Goal: Information Seeking & Learning: Learn about a topic

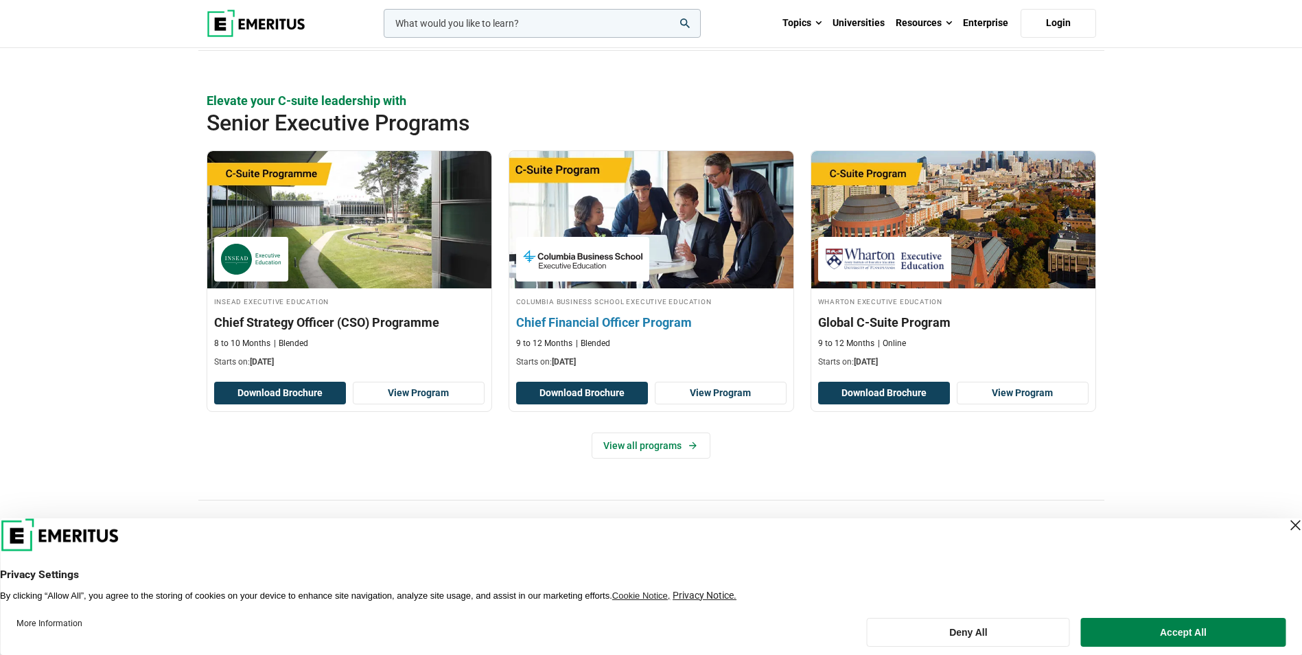
scroll to position [549, 0]
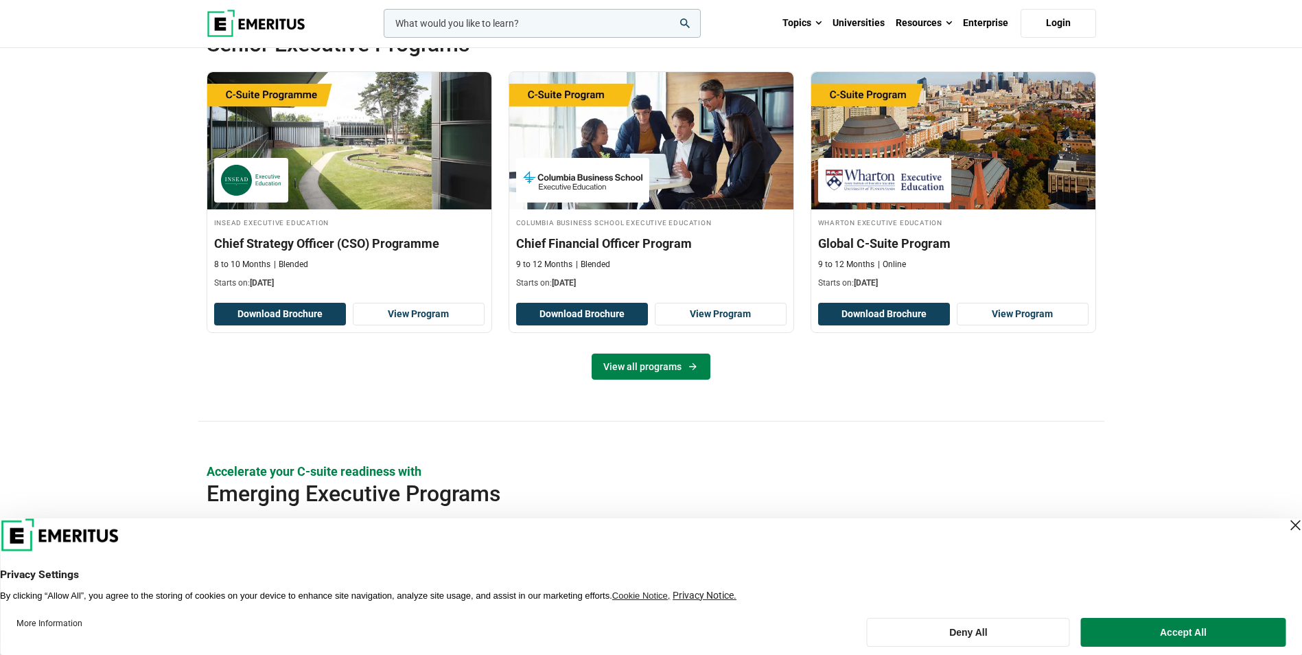
click at [639, 366] on link "View all programs" at bounding box center [650, 366] width 119 height 26
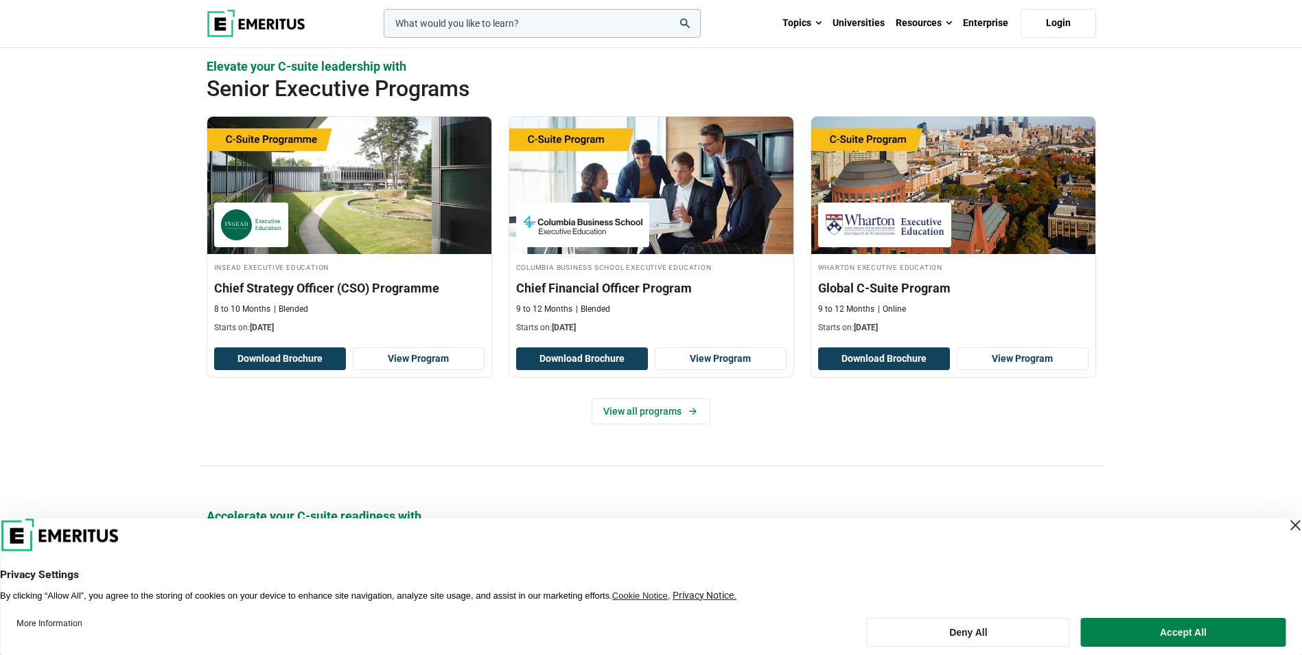
scroll to position [480, 0]
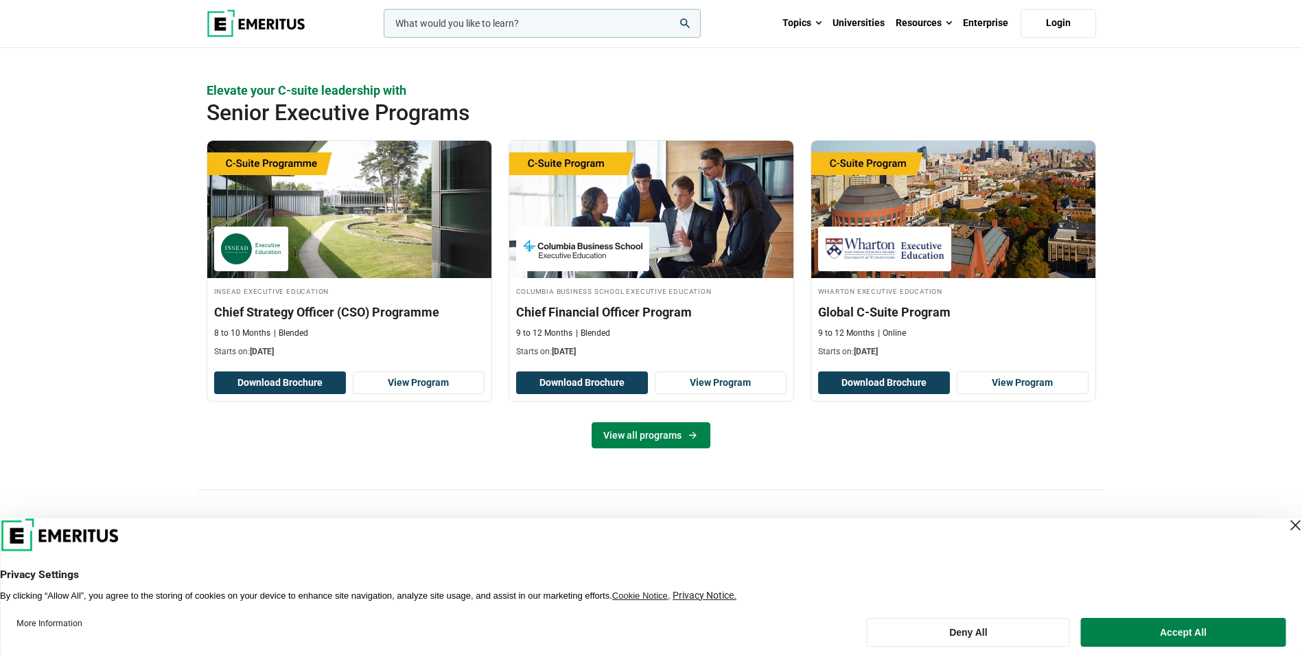
click at [619, 435] on link "View all programs" at bounding box center [650, 435] width 119 height 26
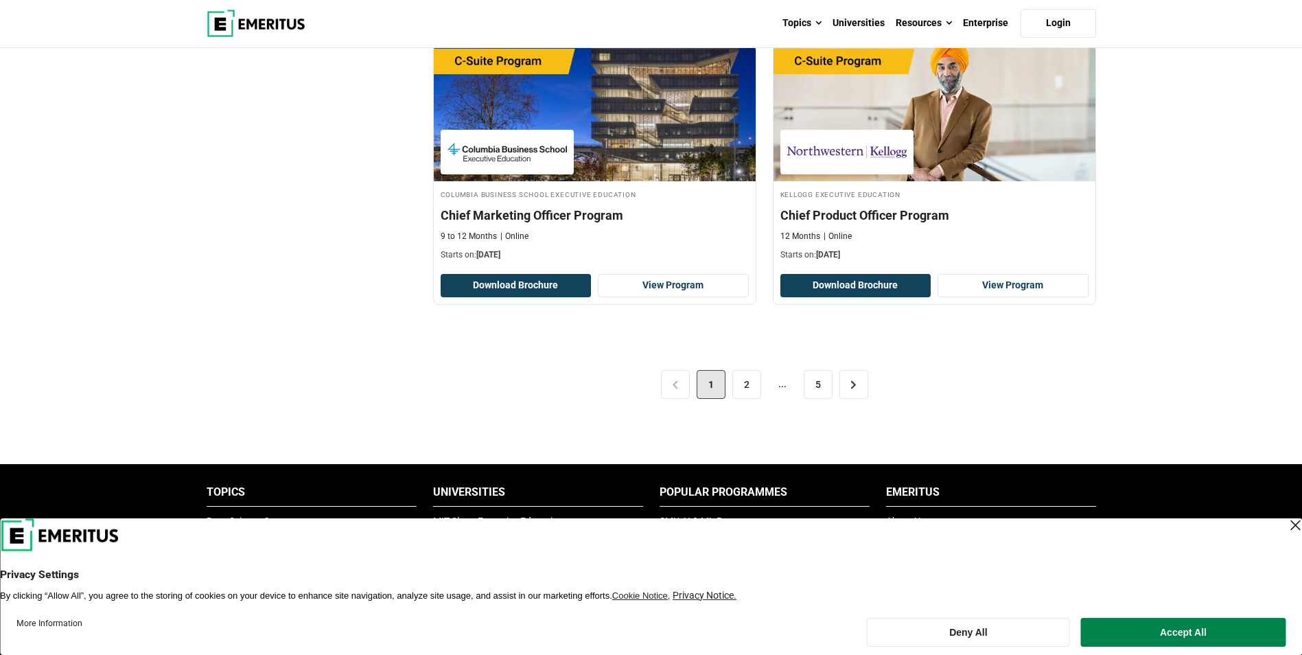
scroll to position [2813, 0]
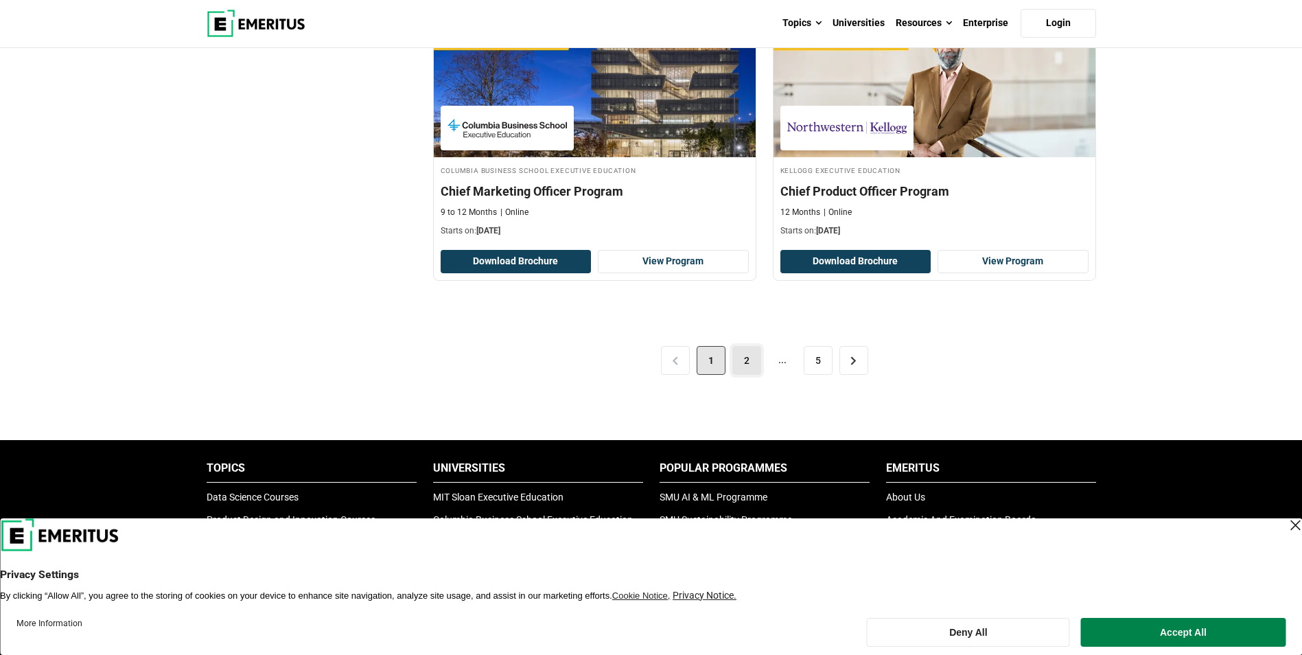
click at [738, 360] on link "2" at bounding box center [746, 360] width 29 height 29
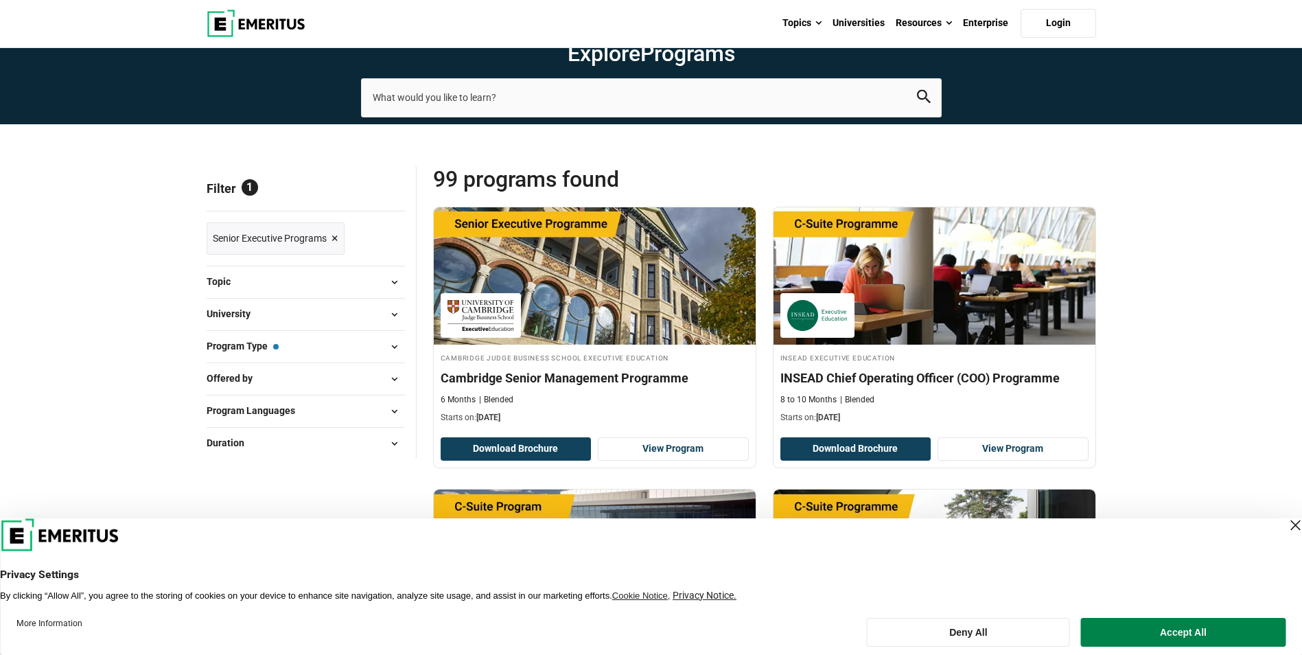
scroll to position [69, 0]
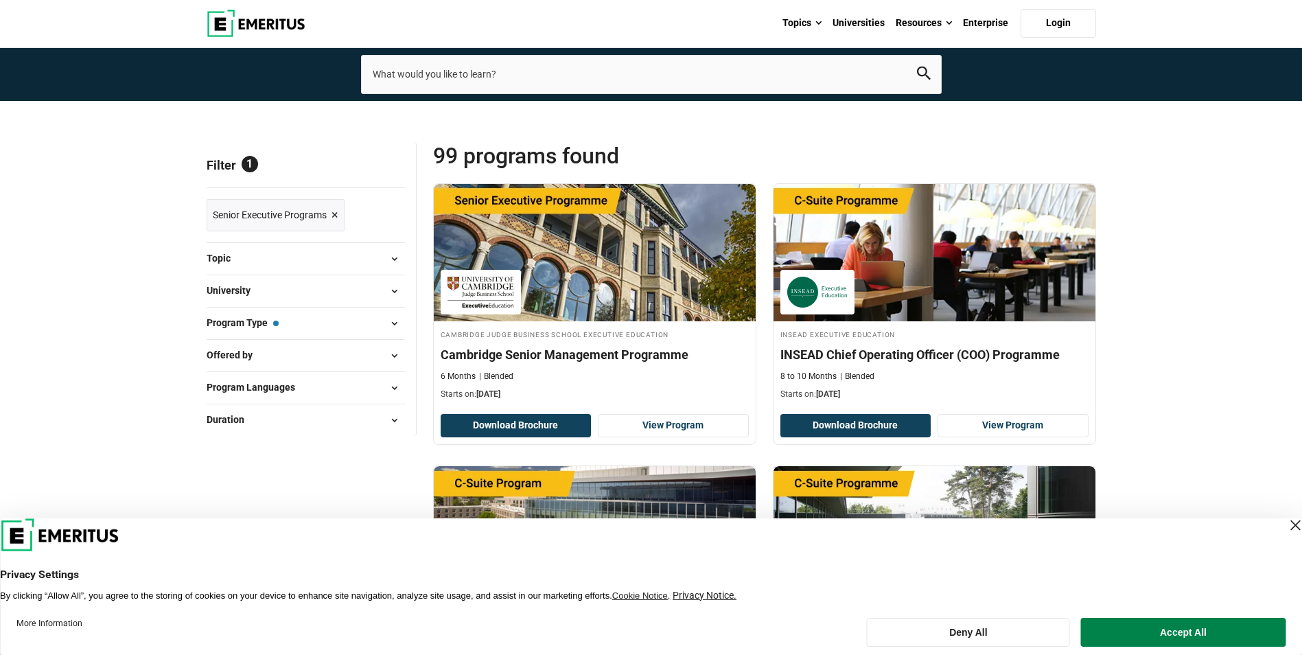
click at [233, 324] on span "Program Type — Senior Executive Programs" at bounding box center [243, 322] width 72 height 15
click at [392, 322] on span at bounding box center [394, 323] width 21 height 21
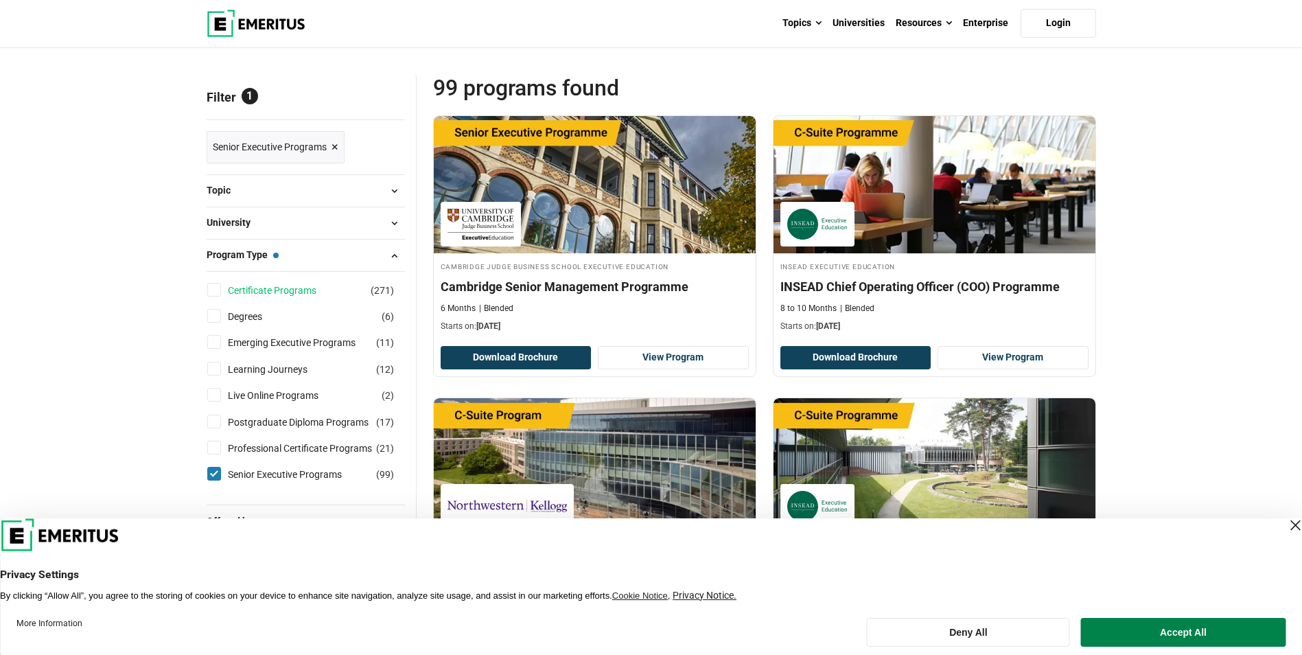
scroll to position [137, 0]
click at [213, 470] on input "Senior Executive Programs ( 99 )" at bounding box center [214, 473] width 14 height 14
checkbox input "false"
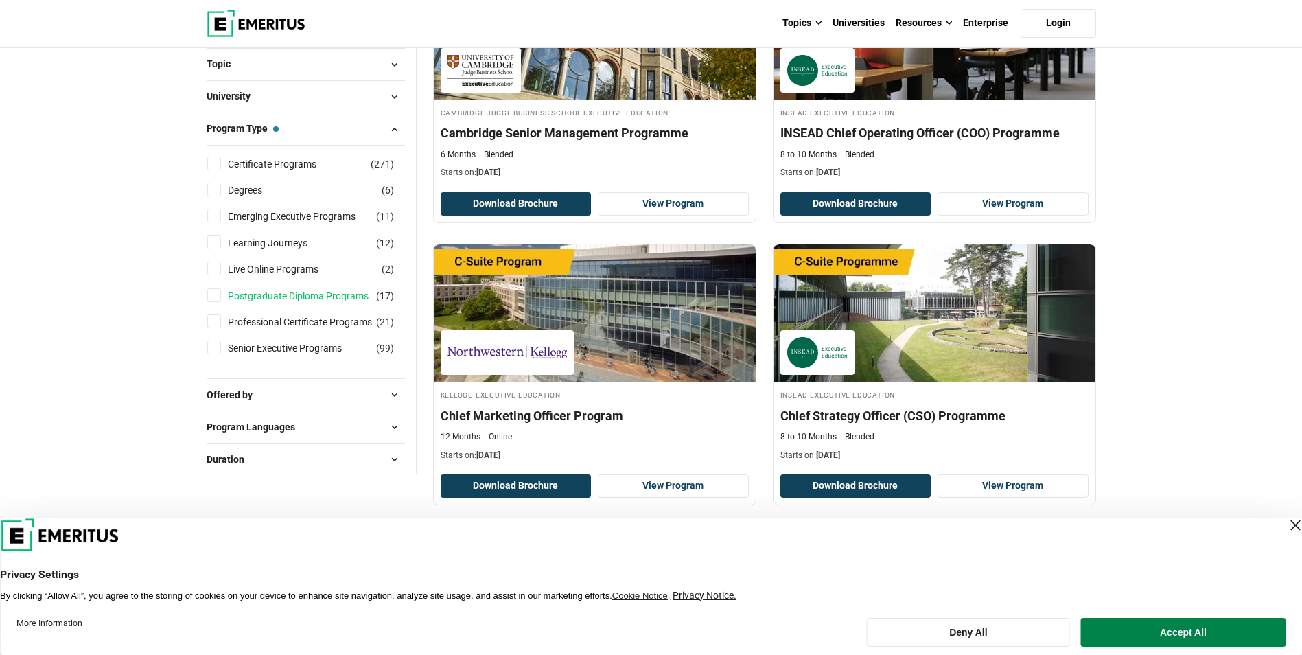
scroll to position [274, 0]
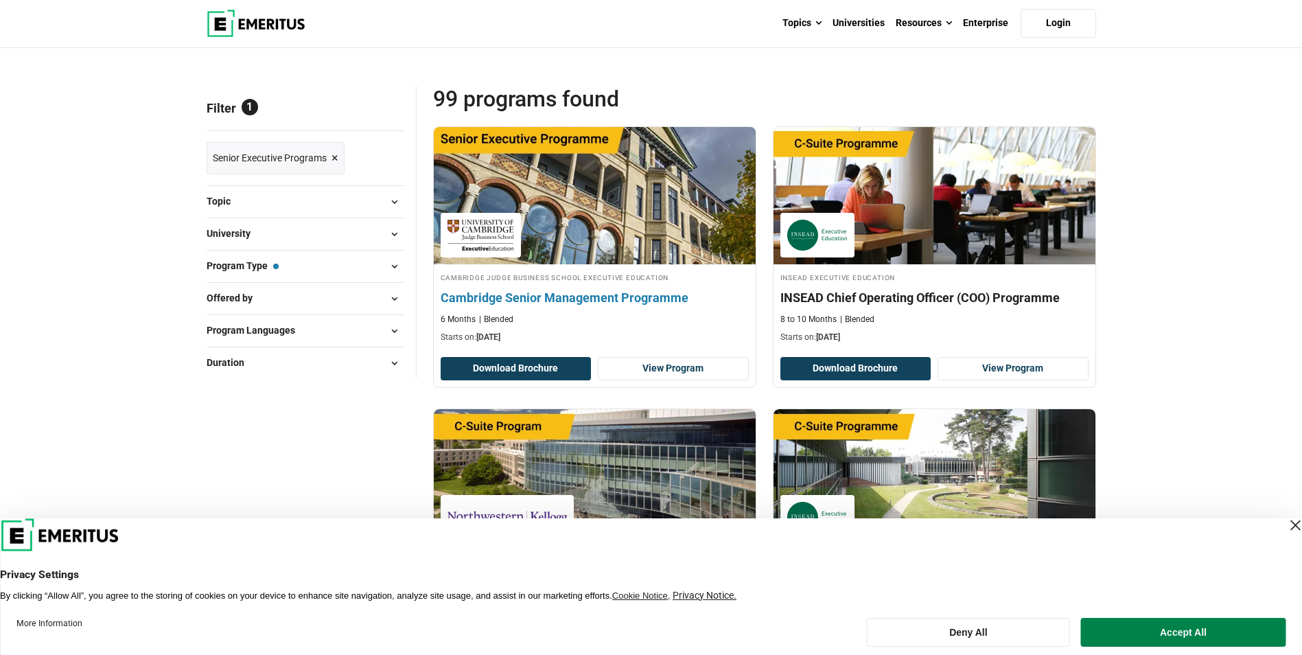
scroll to position [137, 0]
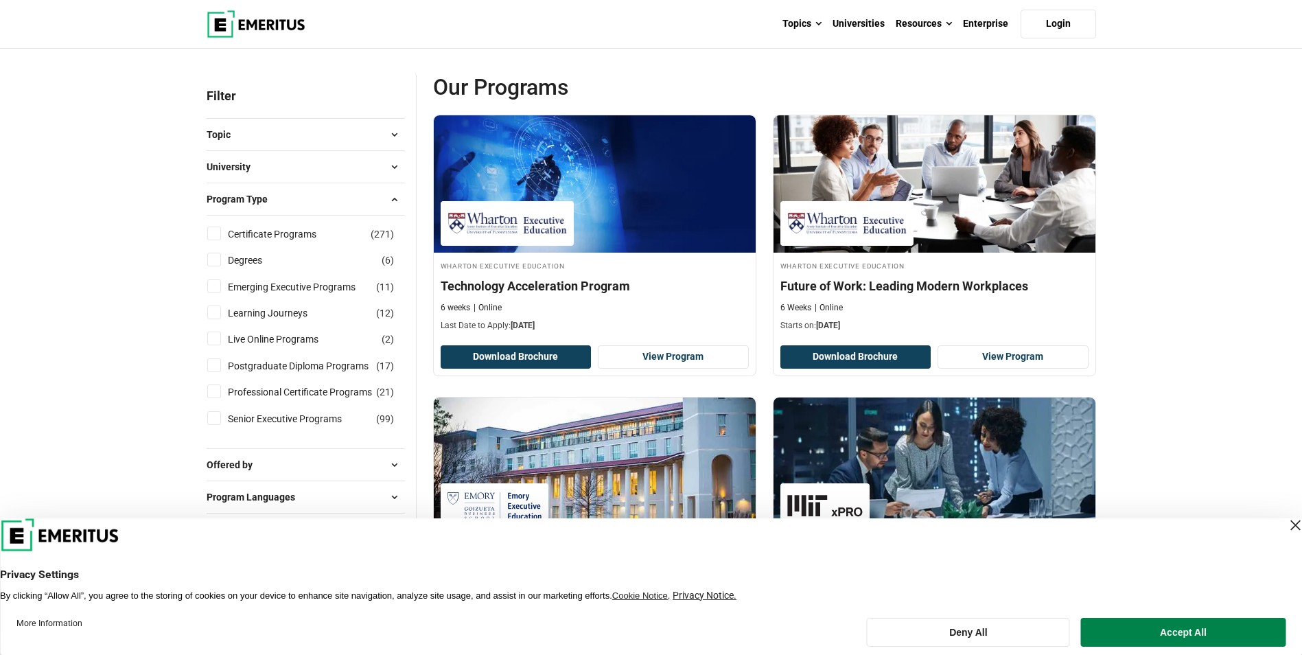
click at [211, 261] on input "Degrees ( 6 )" at bounding box center [214, 260] width 14 height 14
checkbox input "true"
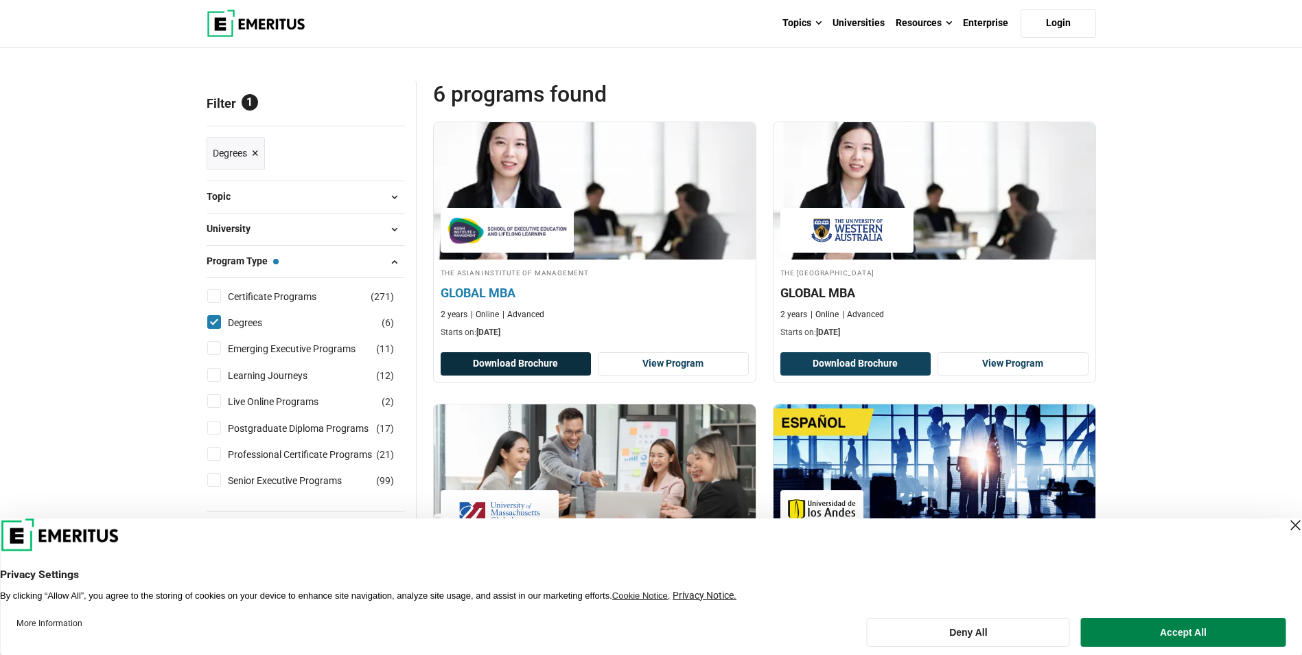
scroll to position [137, 0]
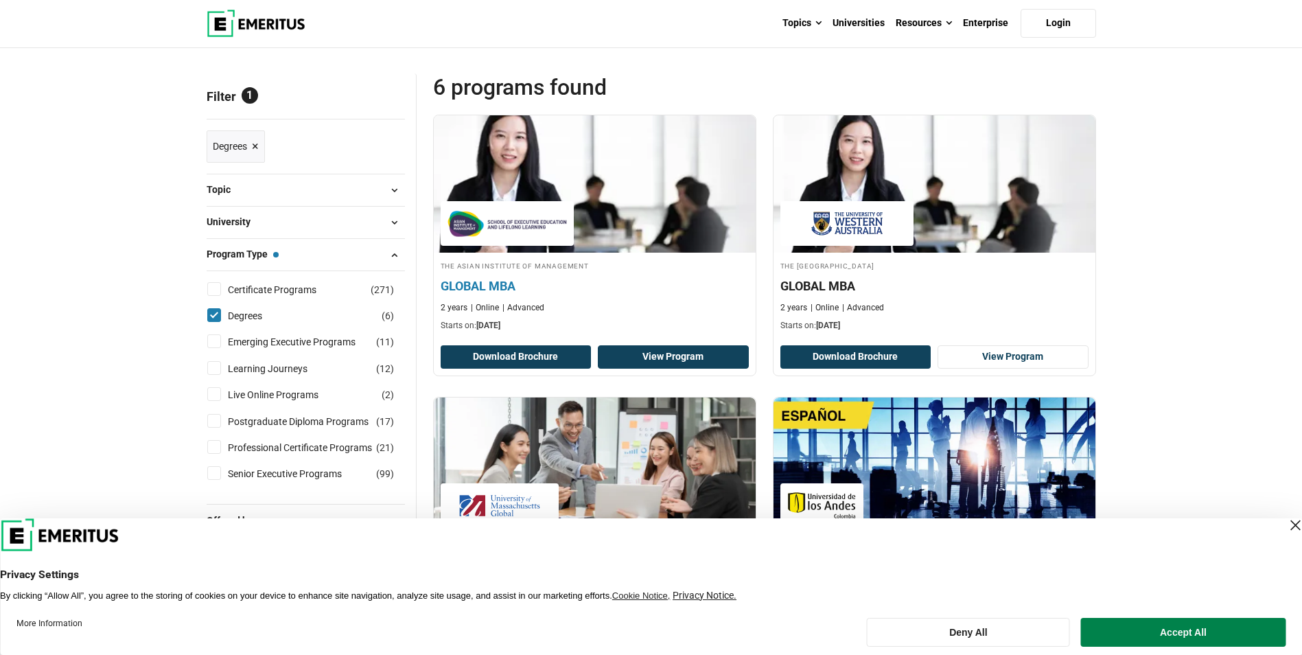
click at [639, 362] on link "View Program" at bounding box center [673, 356] width 151 height 23
click at [663, 353] on link "View Program" at bounding box center [673, 356] width 151 height 23
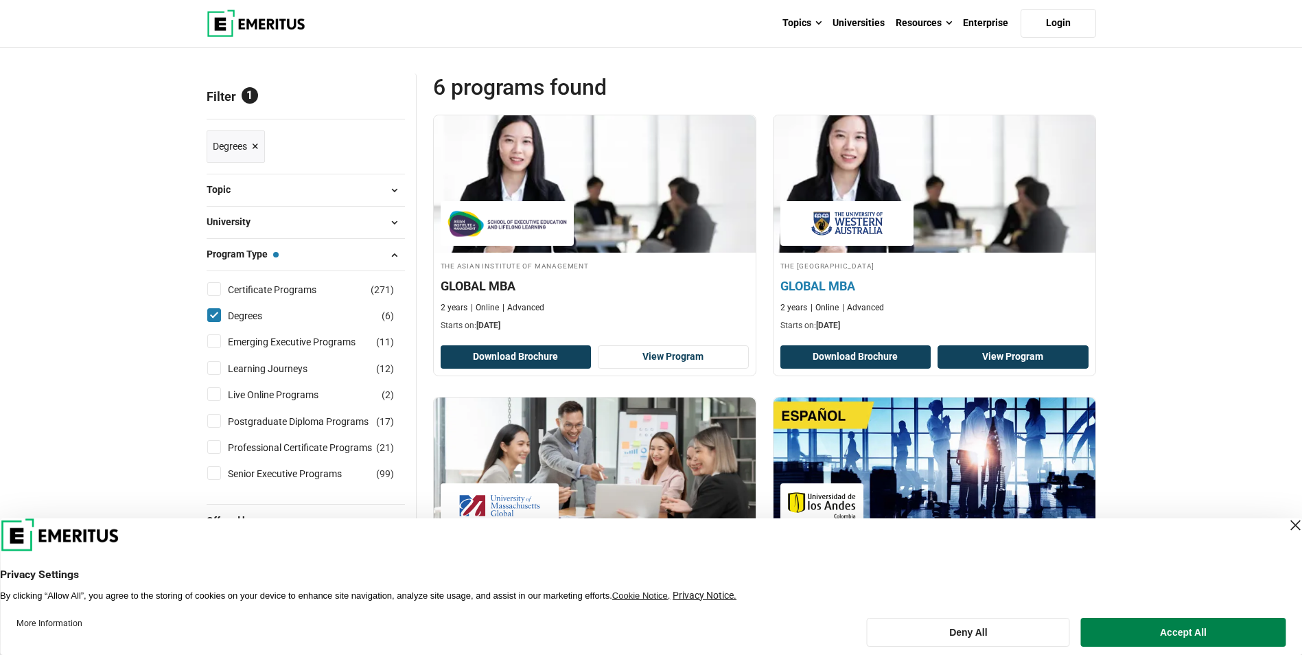
click at [970, 354] on link "View Program" at bounding box center [1012, 356] width 151 height 23
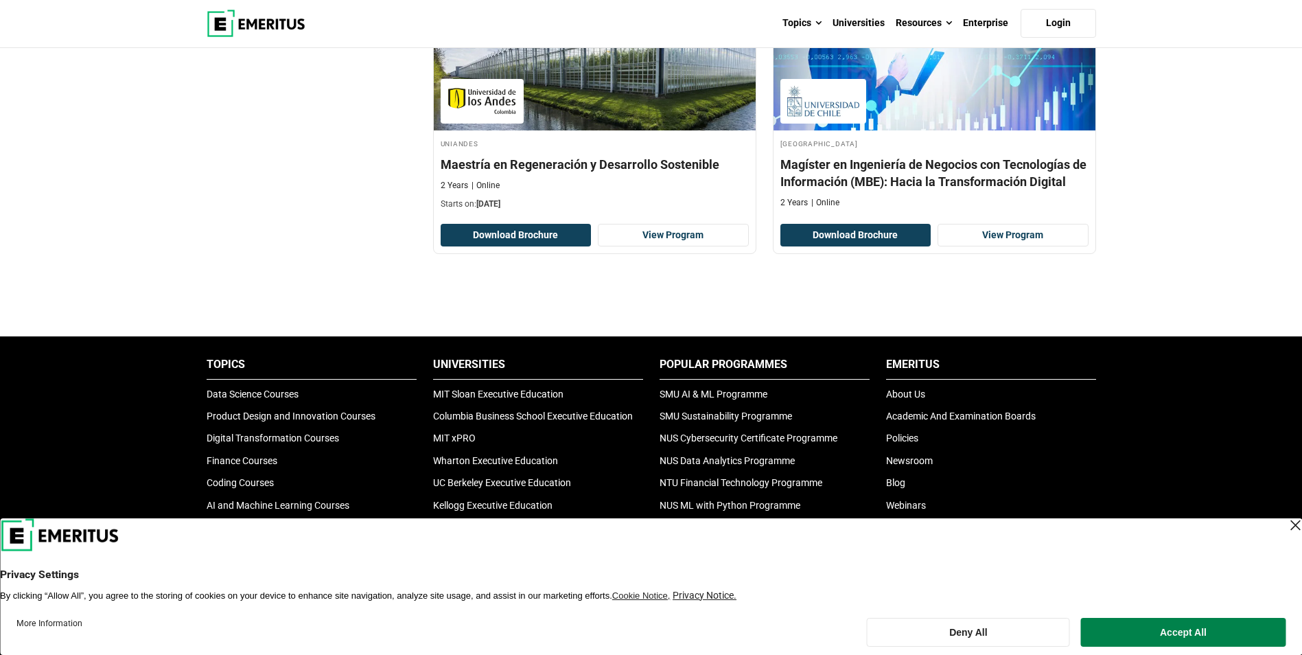
scroll to position [412, 0]
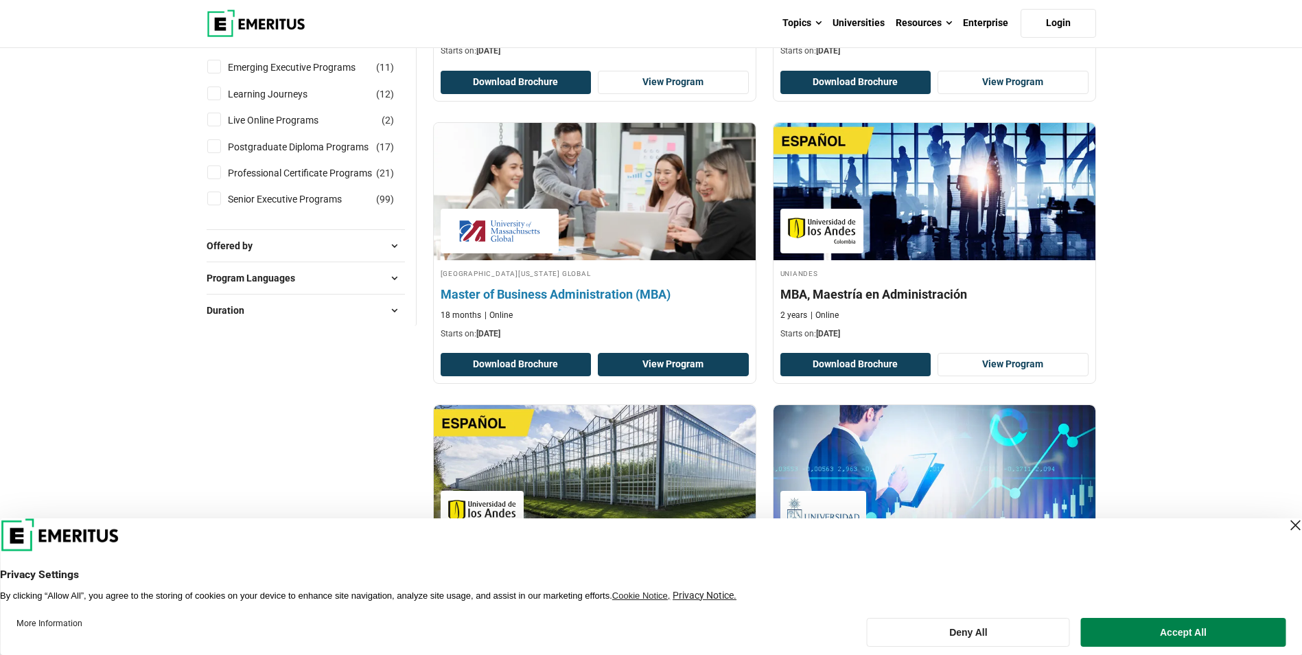
click at [662, 362] on link "View Program" at bounding box center [673, 364] width 151 height 23
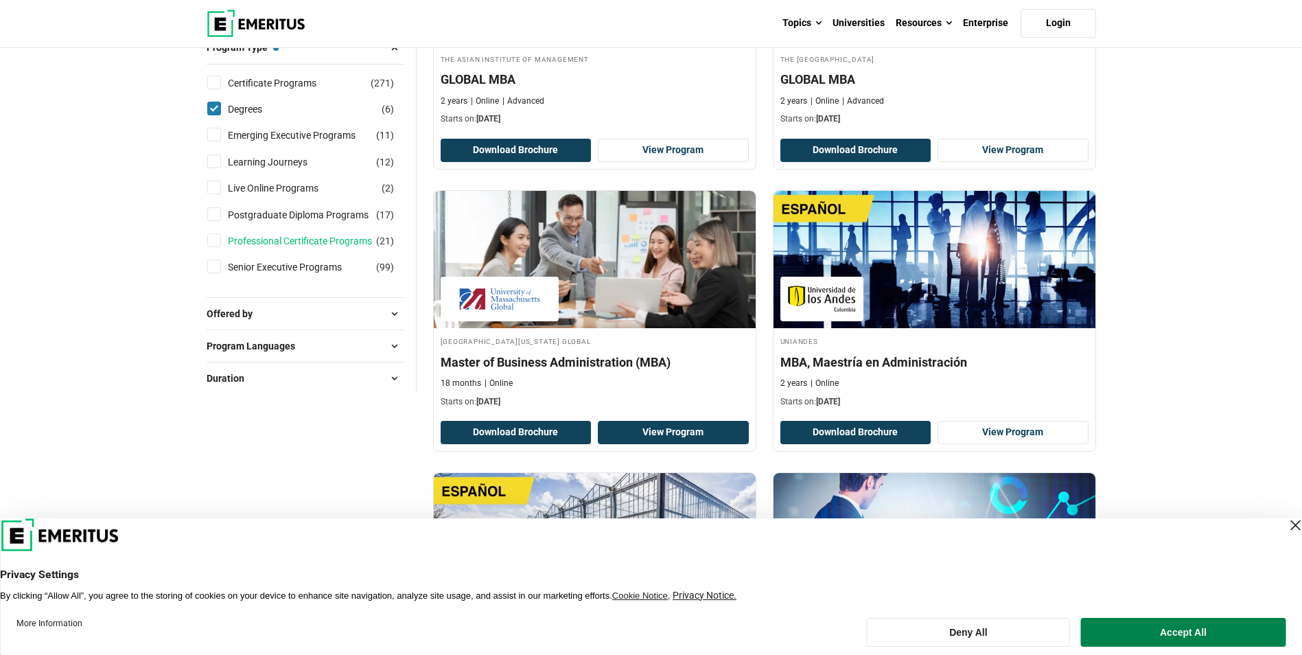
scroll to position [343, 0]
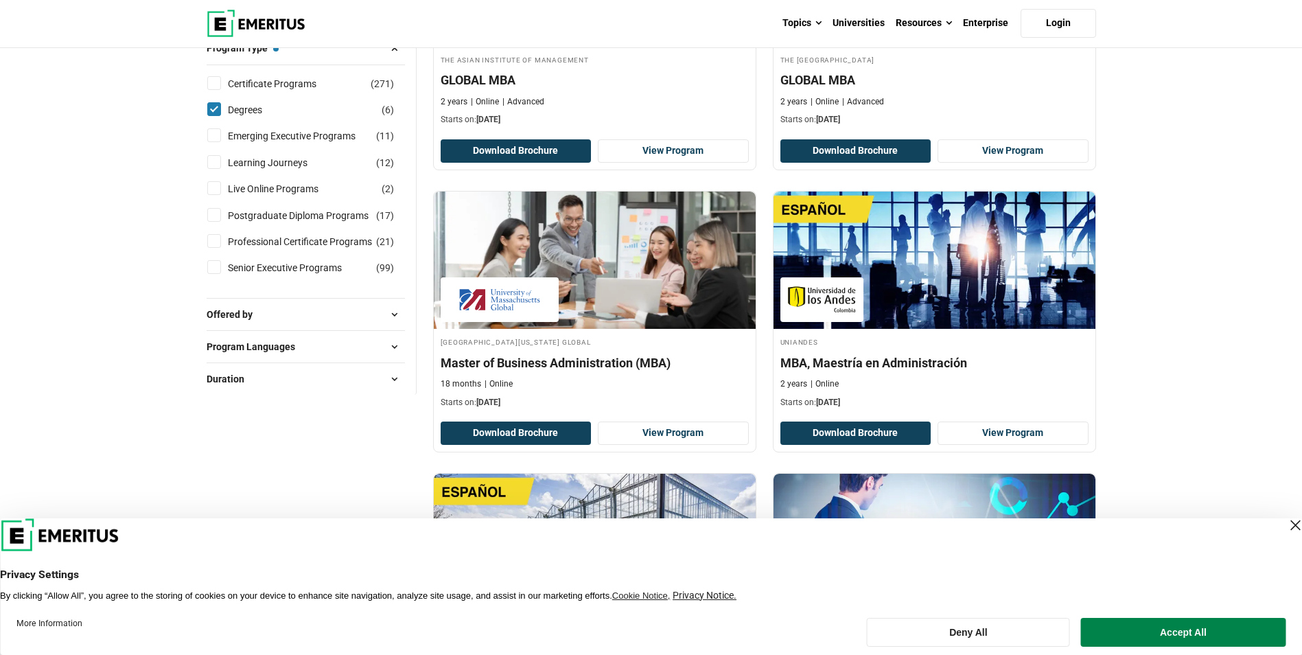
click at [216, 110] on input "Degrees ( 6 )" at bounding box center [214, 109] width 14 height 14
checkbox input "false"
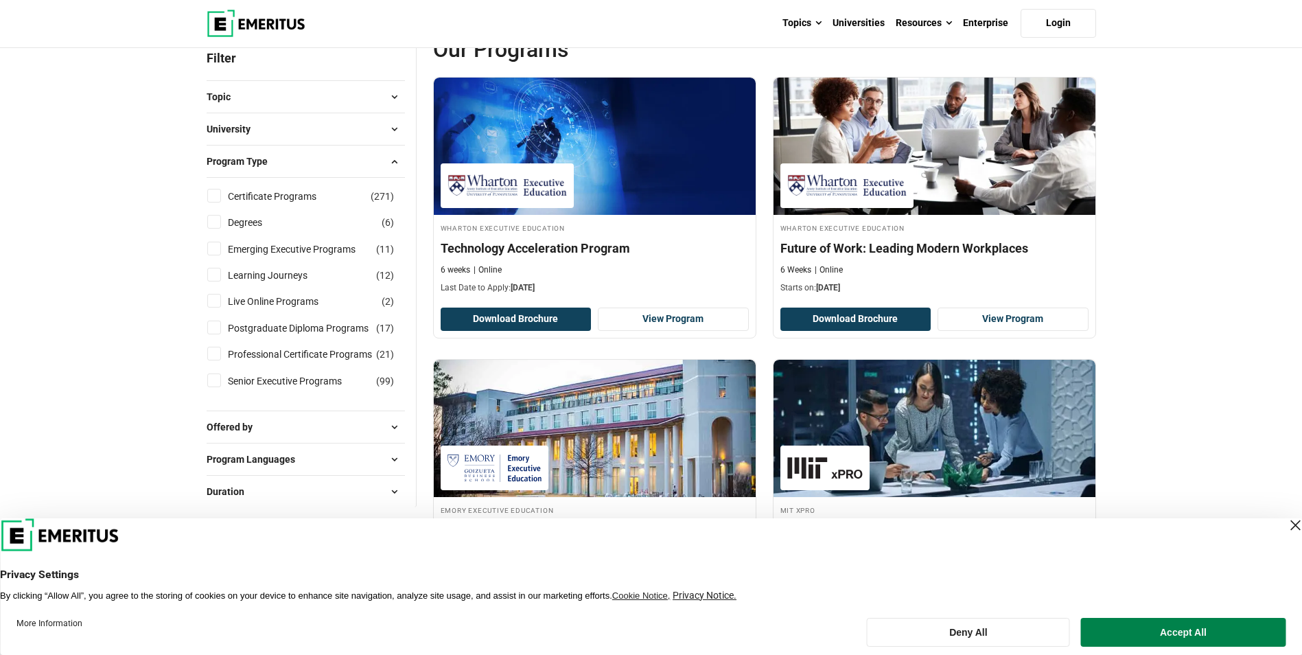
scroll to position [206, 0]
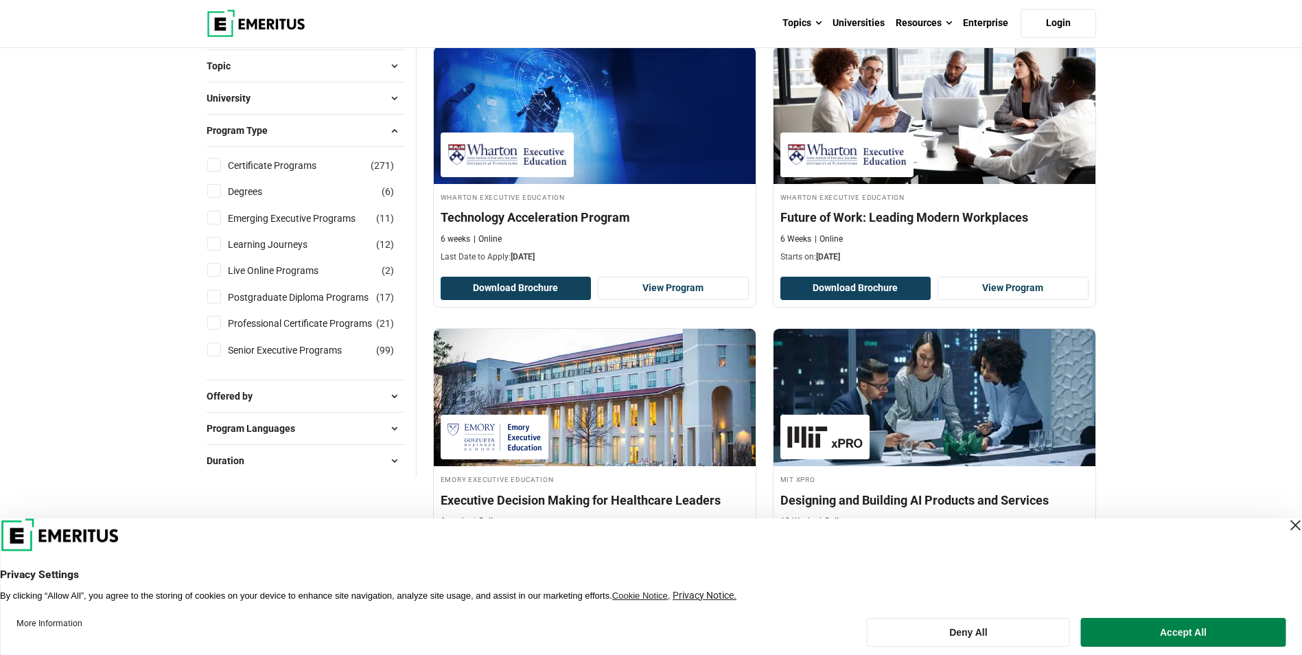
click at [215, 298] on input "Postgraduate Diploma Programs ( 17 )" at bounding box center [214, 297] width 14 height 14
checkbox input "true"
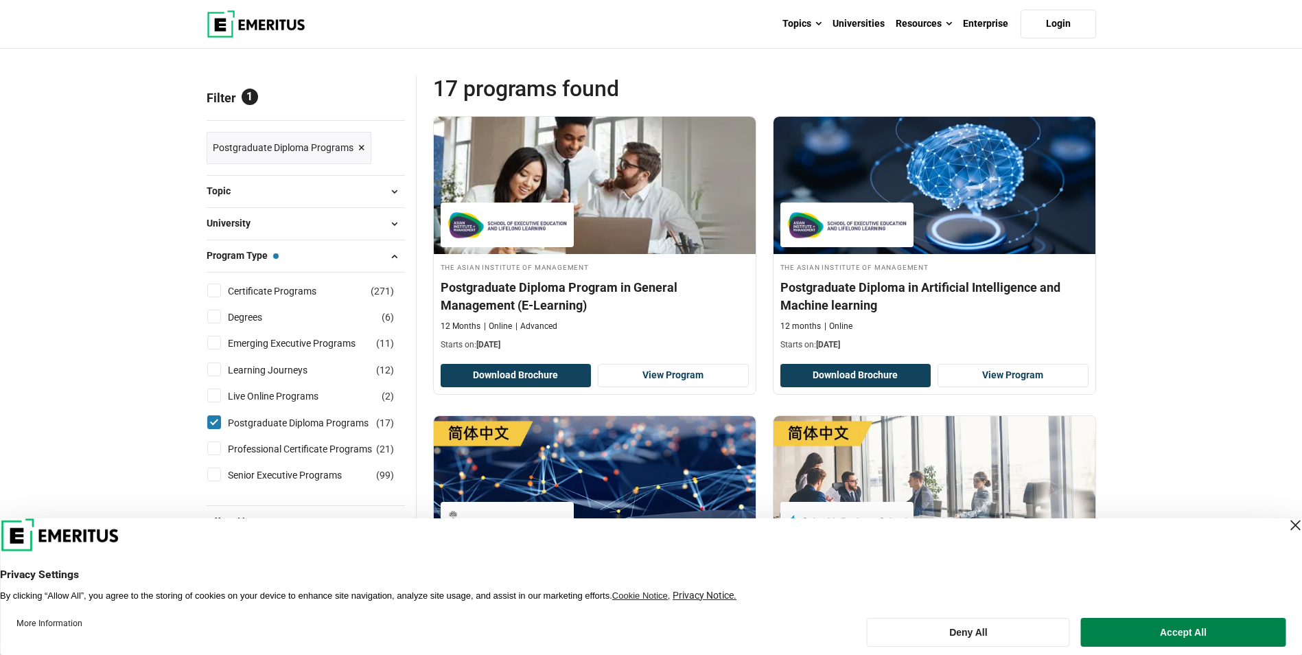
scroll to position [343, 0]
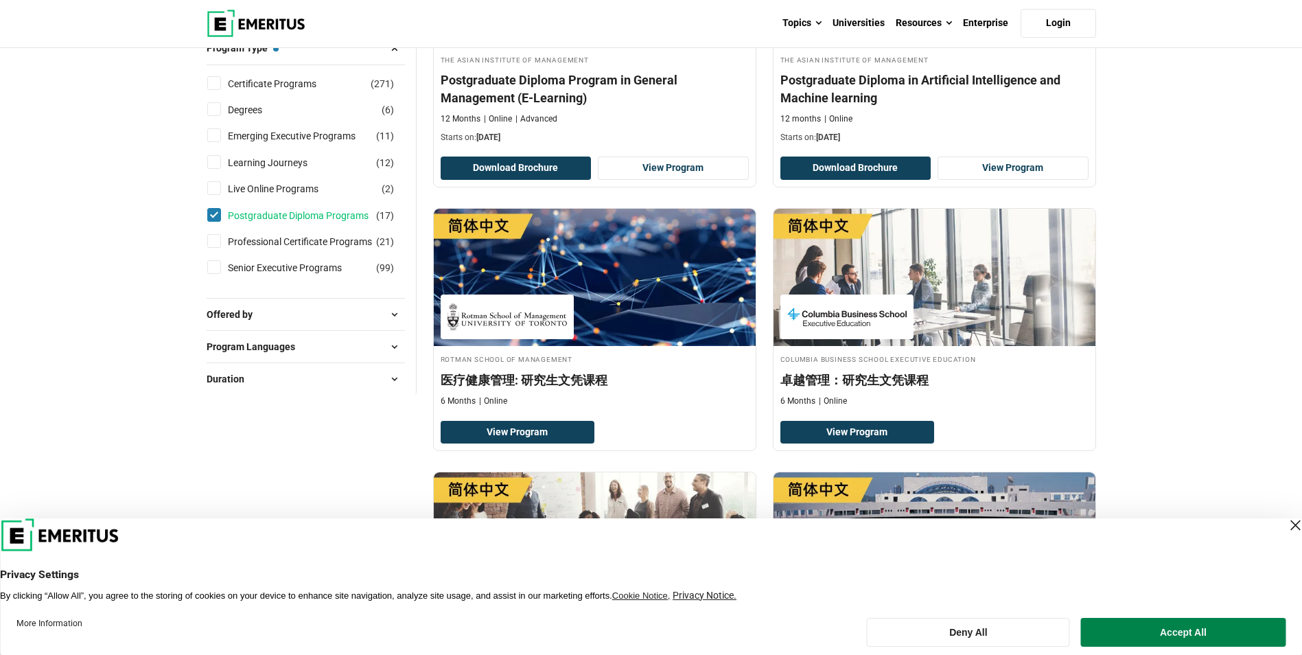
click at [246, 216] on link "Postgraduate Diploma Programs" at bounding box center [312, 215] width 168 height 15
checkbox input "false"
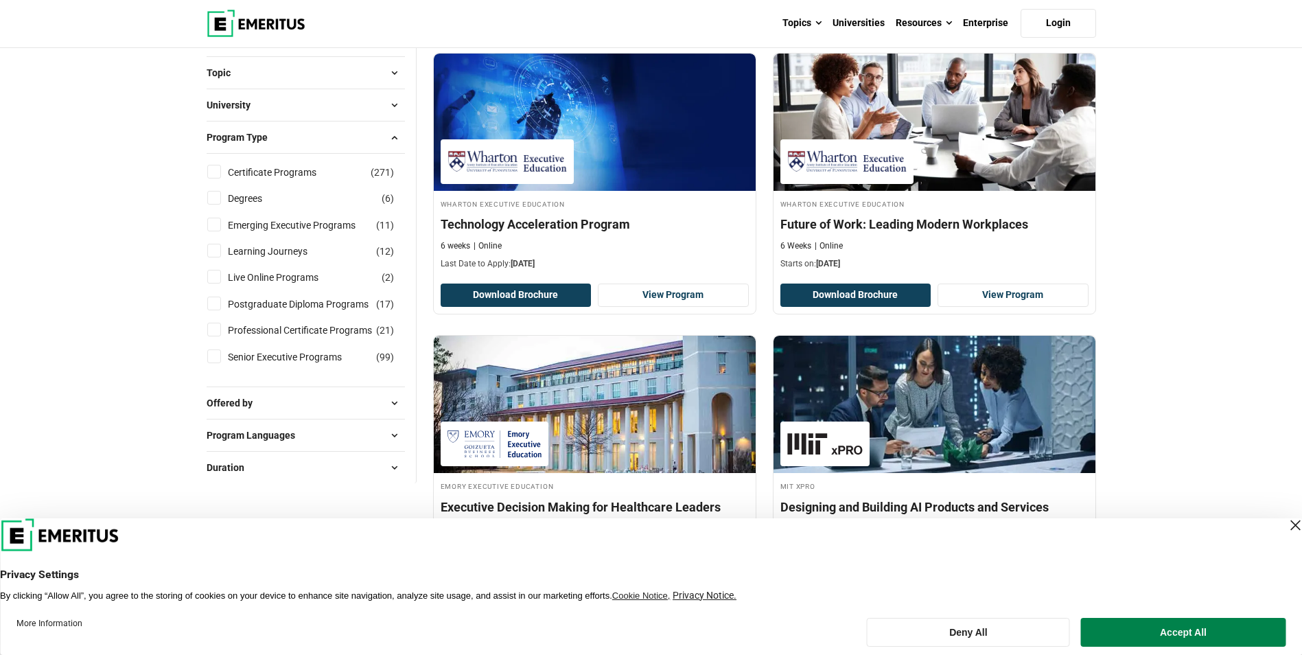
scroll to position [343, 0]
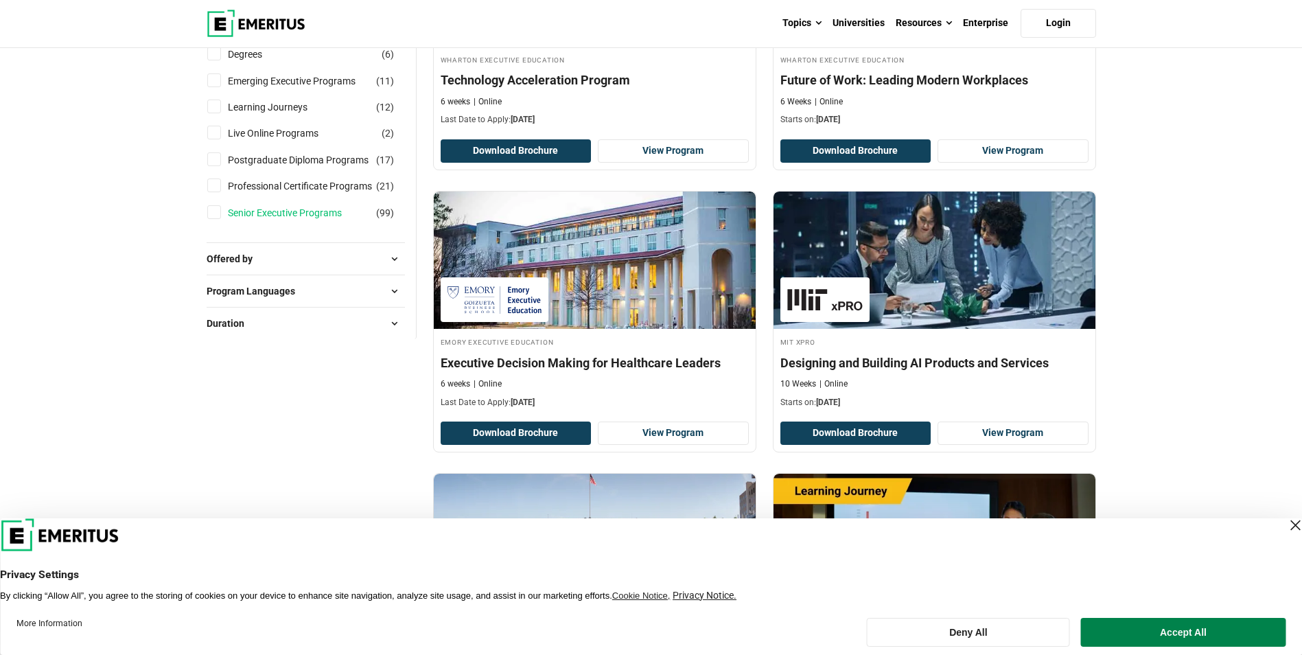
click at [283, 213] on link "Senior Executive Programs" at bounding box center [298, 212] width 141 height 15
checkbox input "true"
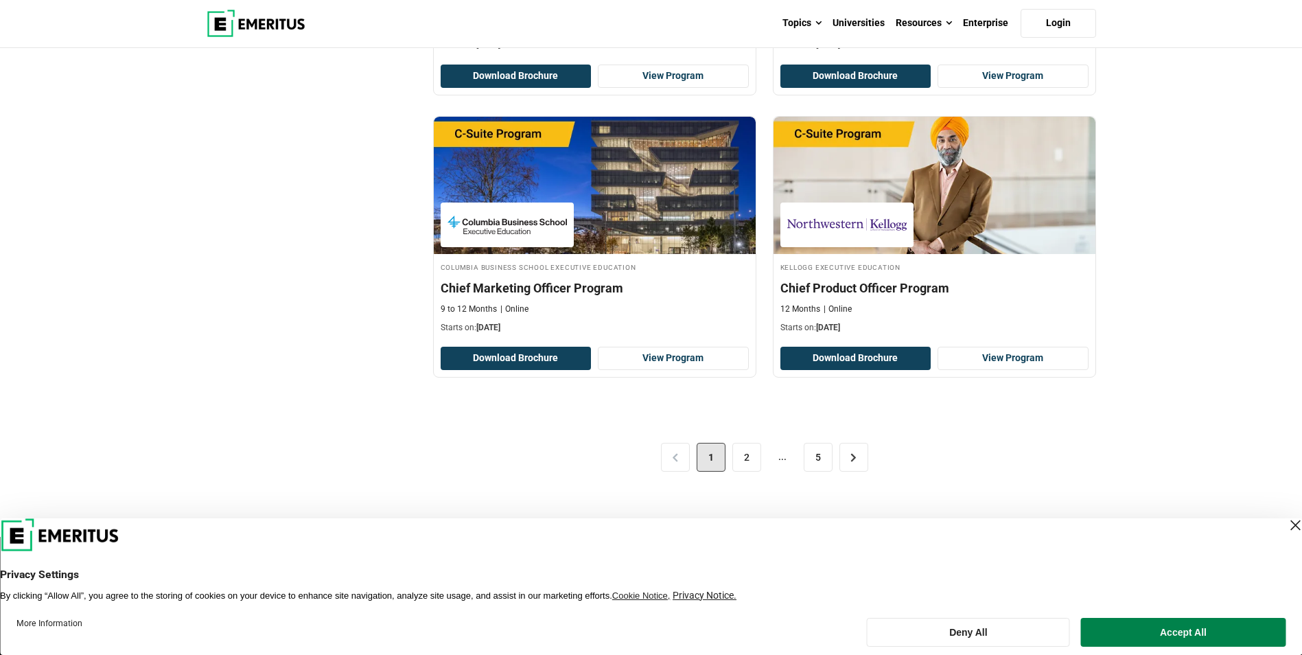
scroll to position [2745, 0]
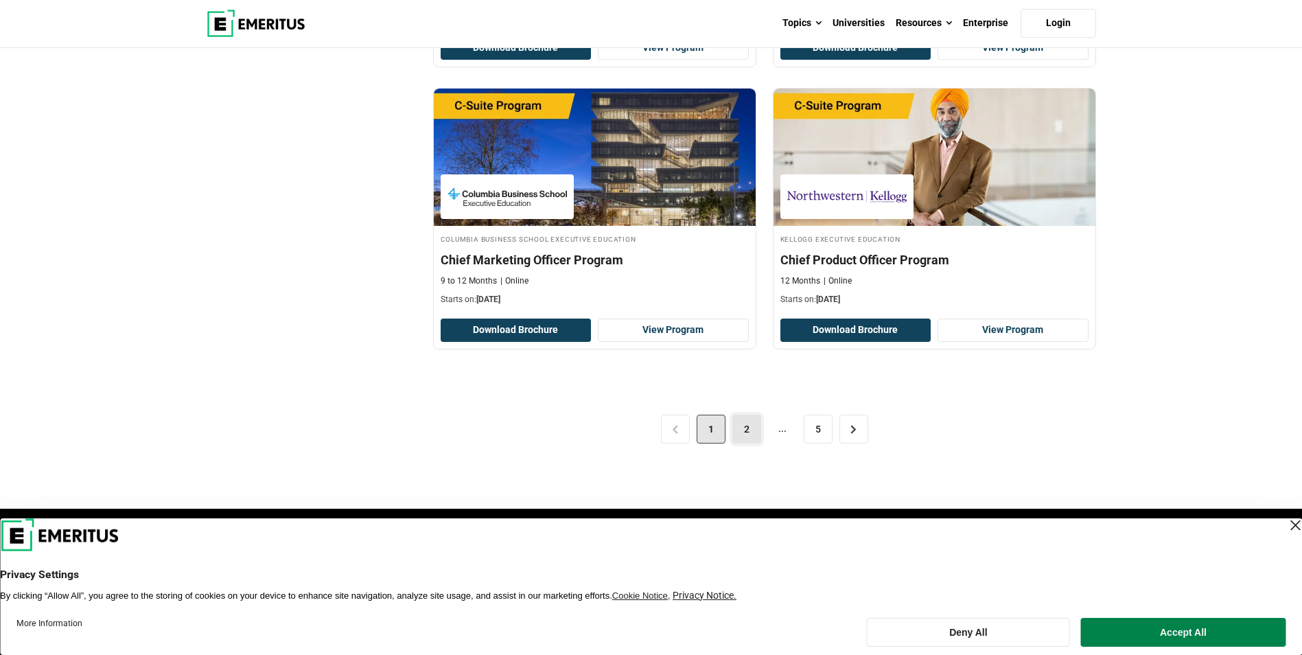
click at [748, 437] on link "2" at bounding box center [746, 428] width 29 height 29
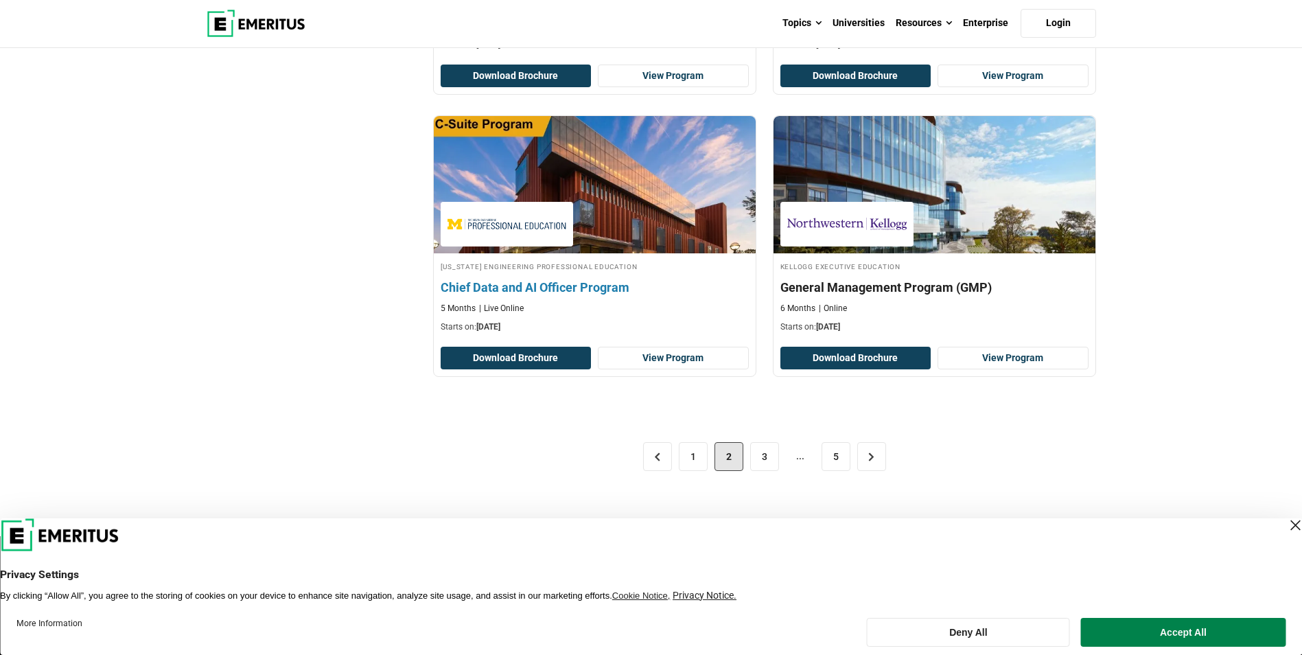
scroll to position [2813, 0]
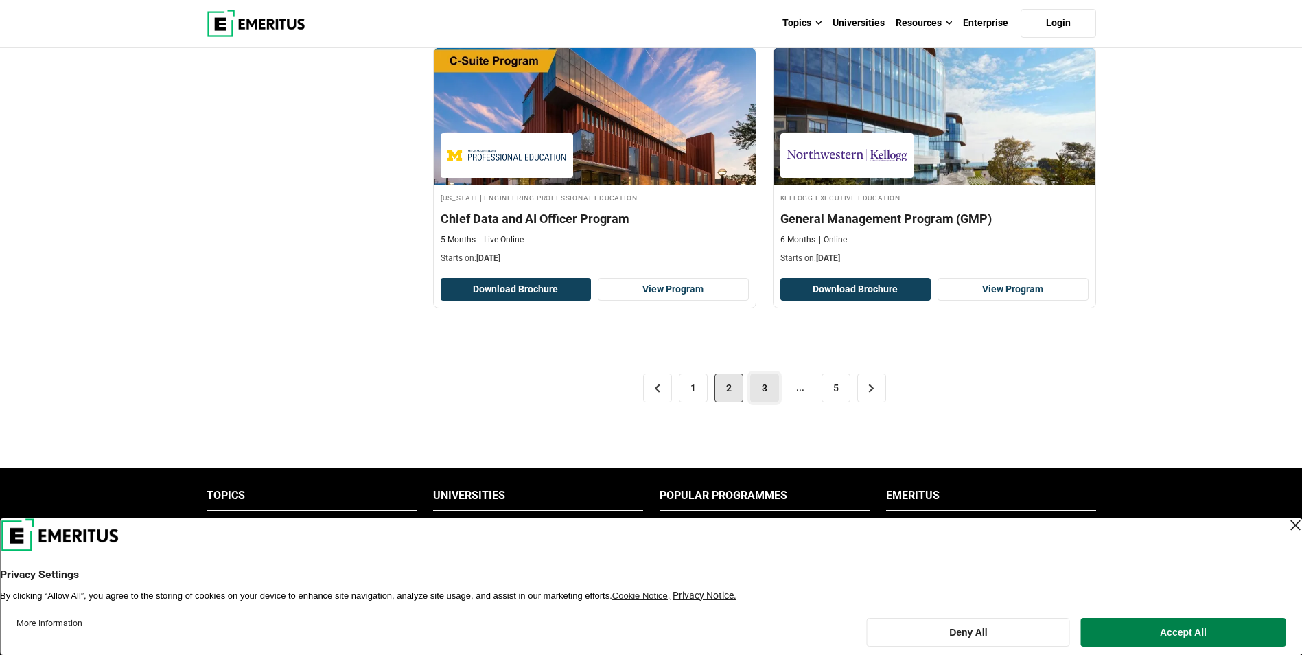
click at [756, 373] on link "3" at bounding box center [764, 387] width 29 height 29
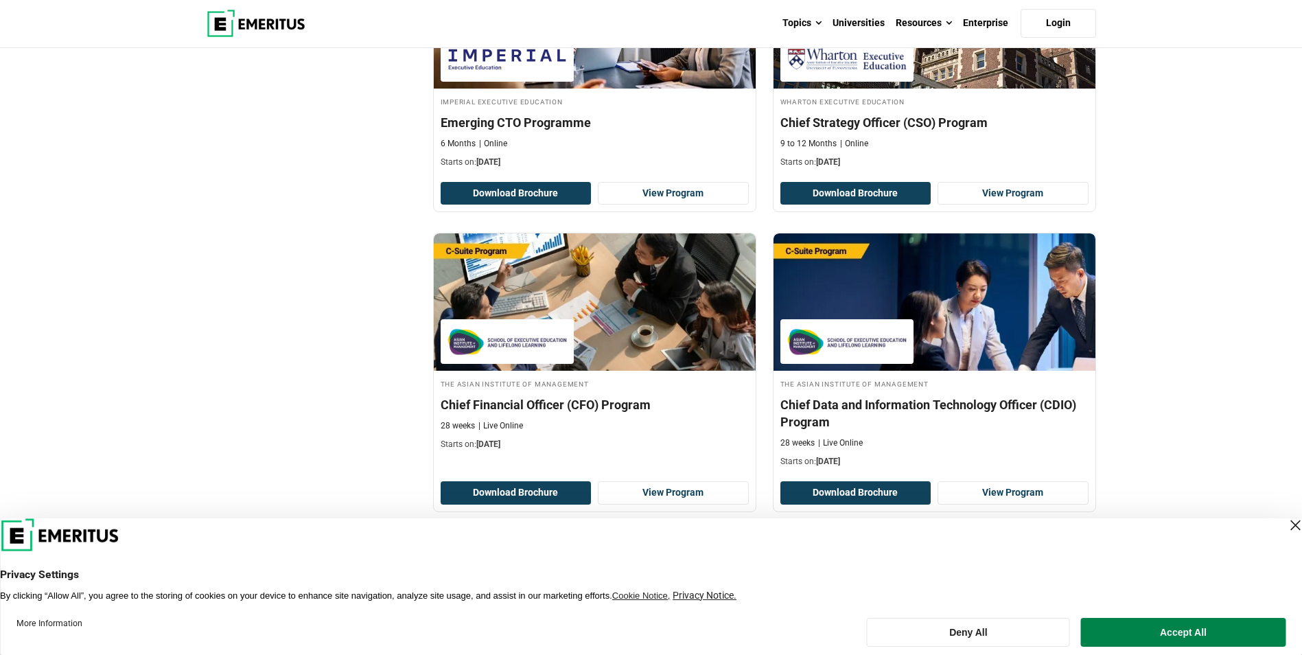
scroll to position [892, 0]
